Goal: Check status: Check status

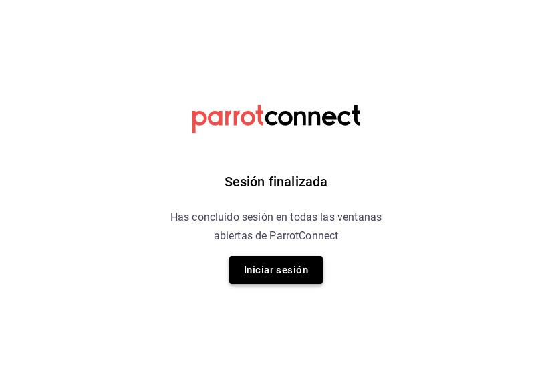
click at [286, 275] on button "Iniciar sesión" at bounding box center [276, 270] width 94 height 28
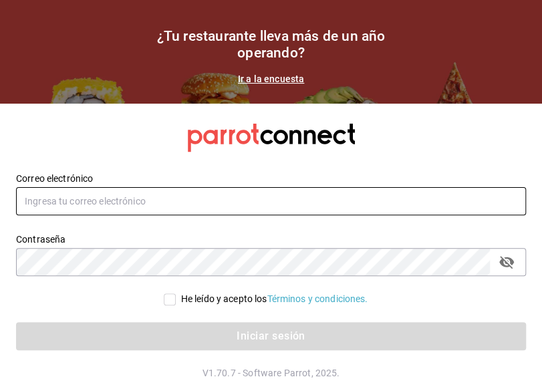
type input "ruben.luz@grupocosteno.com"
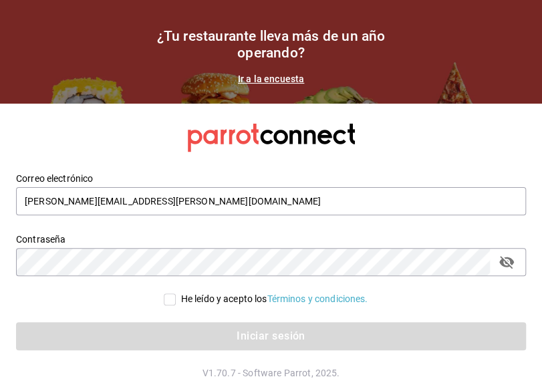
click at [168, 301] on input "He leído y acepto los Términos y condiciones." at bounding box center [170, 299] width 12 height 12
checkbox input "true"
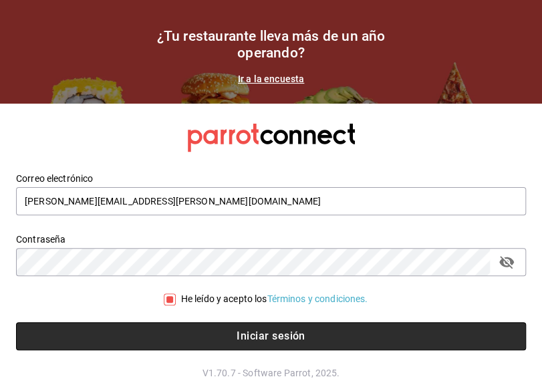
click at [398, 333] on button "Iniciar sesión" at bounding box center [271, 336] width 510 height 28
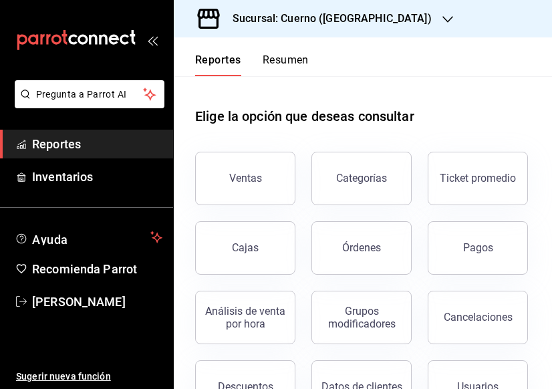
click at [442, 18] on icon "button" at bounding box center [447, 19] width 11 height 11
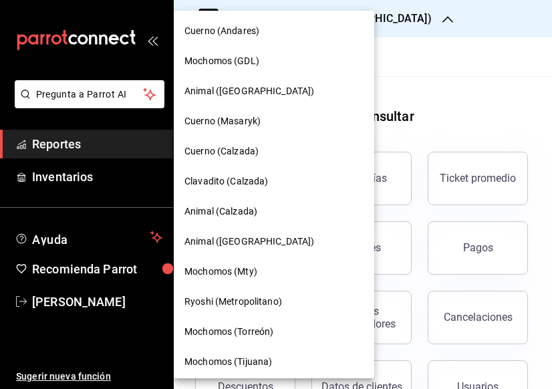
click at [214, 208] on span "Animal (Calzada)" at bounding box center [220, 211] width 73 height 14
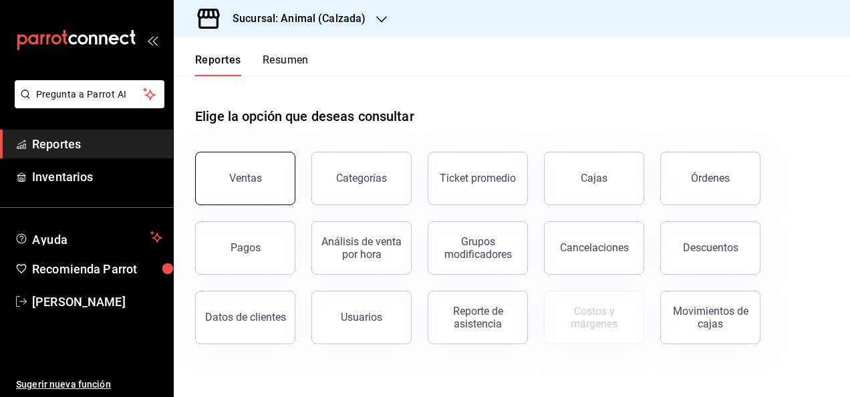
click at [258, 179] on div "Ventas" at bounding box center [245, 178] width 33 height 13
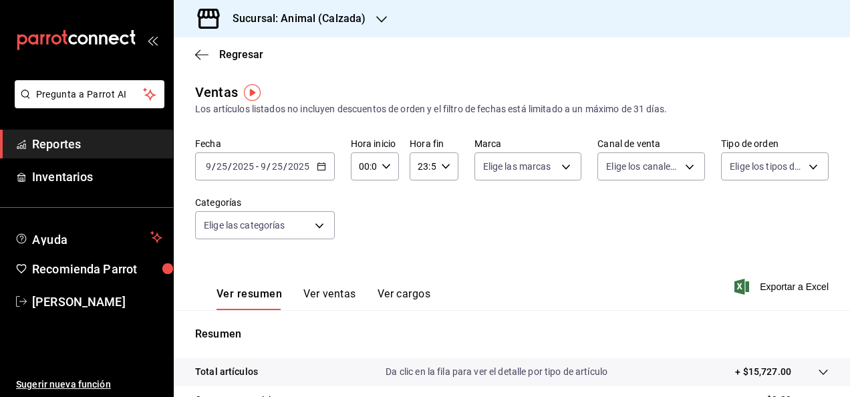
click at [481, 222] on div "Fecha 2025-09-25 9 / 25 / 2025 - 2025-09-25 9 / 25 / 2025 Hora inicio 00:00 Hor…" at bounding box center [511, 197] width 633 height 118
click at [421, 237] on div "Fecha 2025-09-25 9 / 25 / 2025 - 2025-09-25 9 / 25 / 2025 Hora inicio 00:00 Hor…" at bounding box center [511, 197] width 633 height 118
click at [321, 167] on icon "button" at bounding box center [321, 166] width 9 height 9
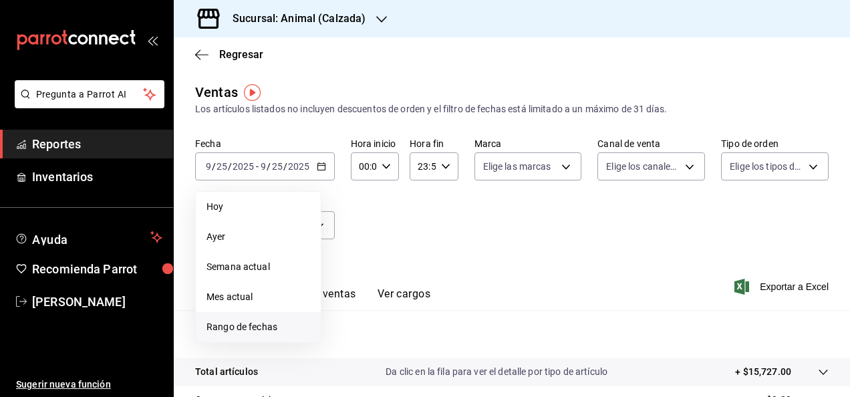
click at [265, 329] on span "Rango de fechas" at bounding box center [258, 327] width 104 height 14
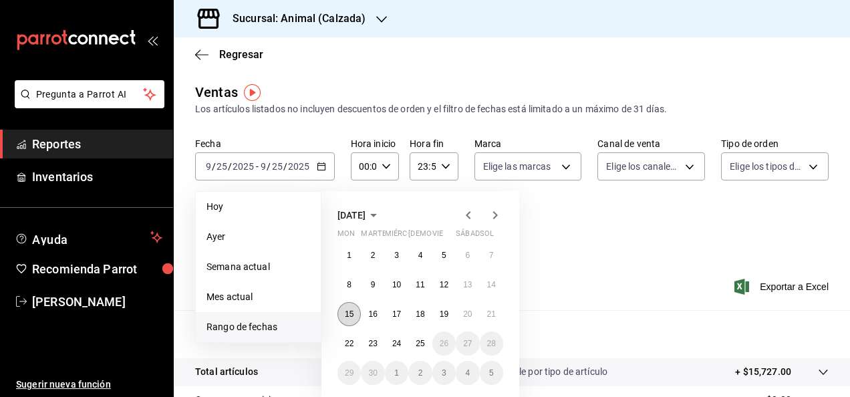
click at [349, 311] on abbr "15" at bounding box center [349, 313] width 9 height 9
click at [353, 339] on abbr "22" at bounding box center [349, 343] width 9 height 9
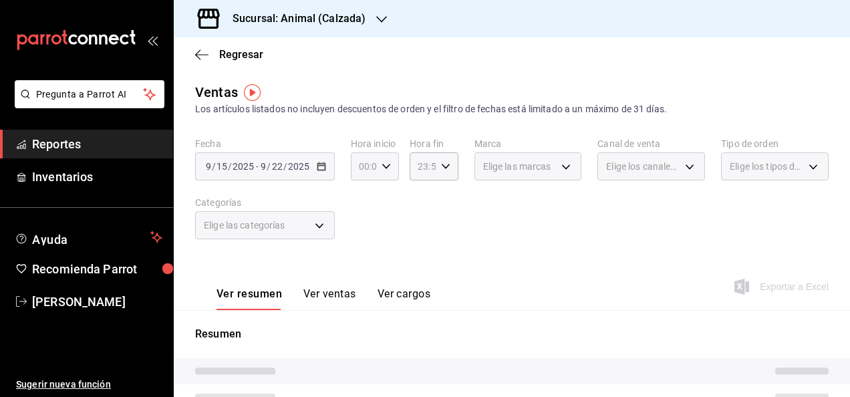
click at [383, 169] on icon "button" at bounding box center [386, 166] width 9 height 9
click at [360, 235] on span "01" at bounding box center [361, 232] width 3 height 11
type input "01:00"
click at [361, 223] on span "05" at bounding box center [361, 227] width 3 height 11
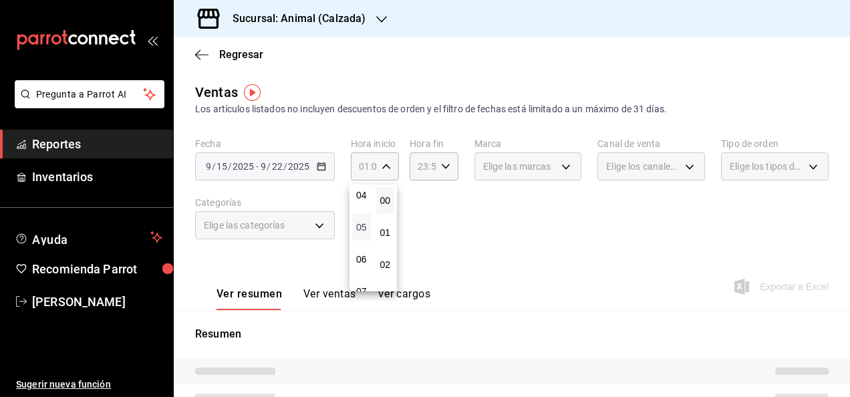
type input "05:00"
click at [385, 198] on span "00" at bounding box center [385, 200] width 3 height 11
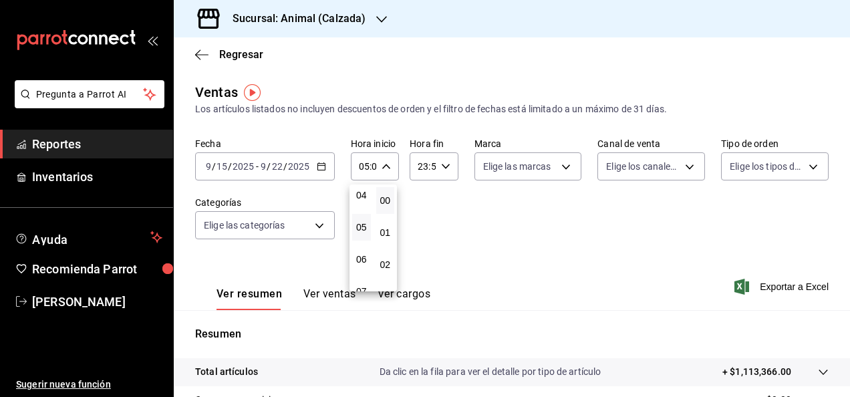
click at [444, 165] on div at bounding box center [425, 198] width 850 height 397
click at [444, 165] on icon "button" at bounding box center [445, 166] width 9 height 9
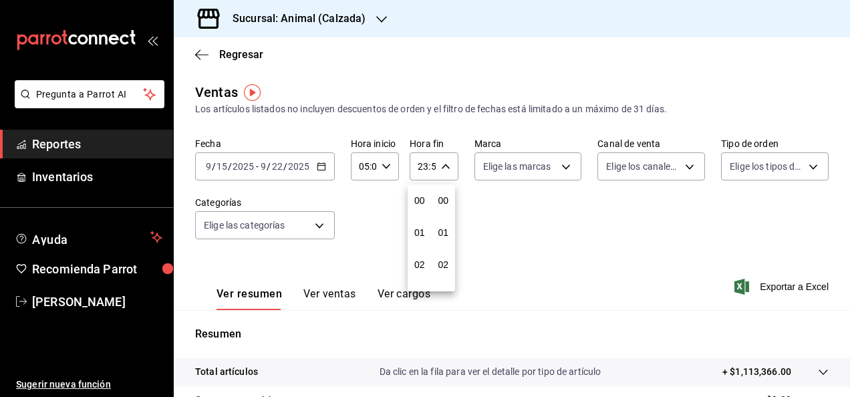
scroll to position [1817, 0]
click at [421, 210] on span "21" at bounding box center [419, 211] width 3 height 11
type input "21:59"
click at [421, 200] on span "05" at bounding box center [419, 200] width 3 height 11
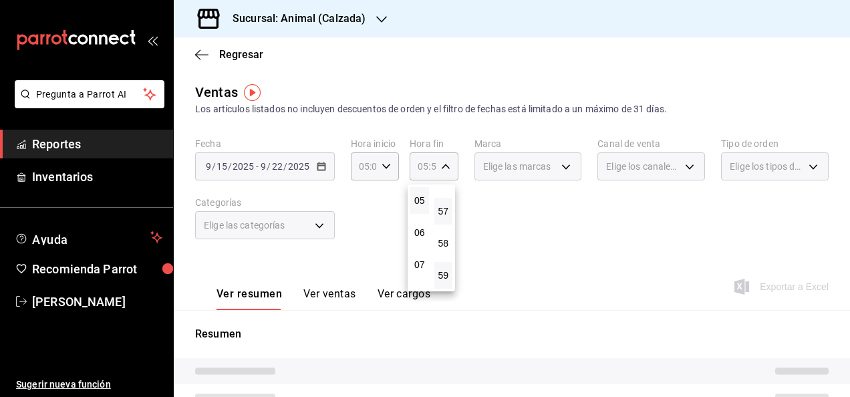
click at [448, 207] on button "57" at bounding box center [443, 211] width 19 height 27
type input "05:57"
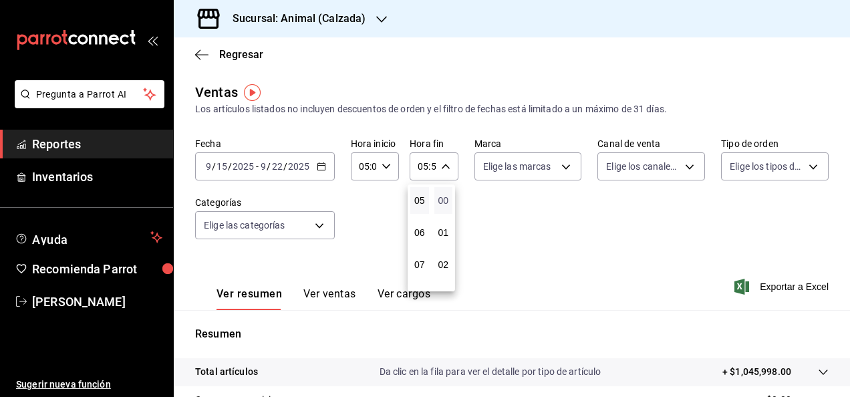
click at [445, 204] on span "00" at bounding box center [443, 200] width 3 height 11
type input "05:00"
click at [516, 216] on div at bounding box center [425, 198] width 850 height 397
